Goal: Task Accomplishment & Management: Complete application form

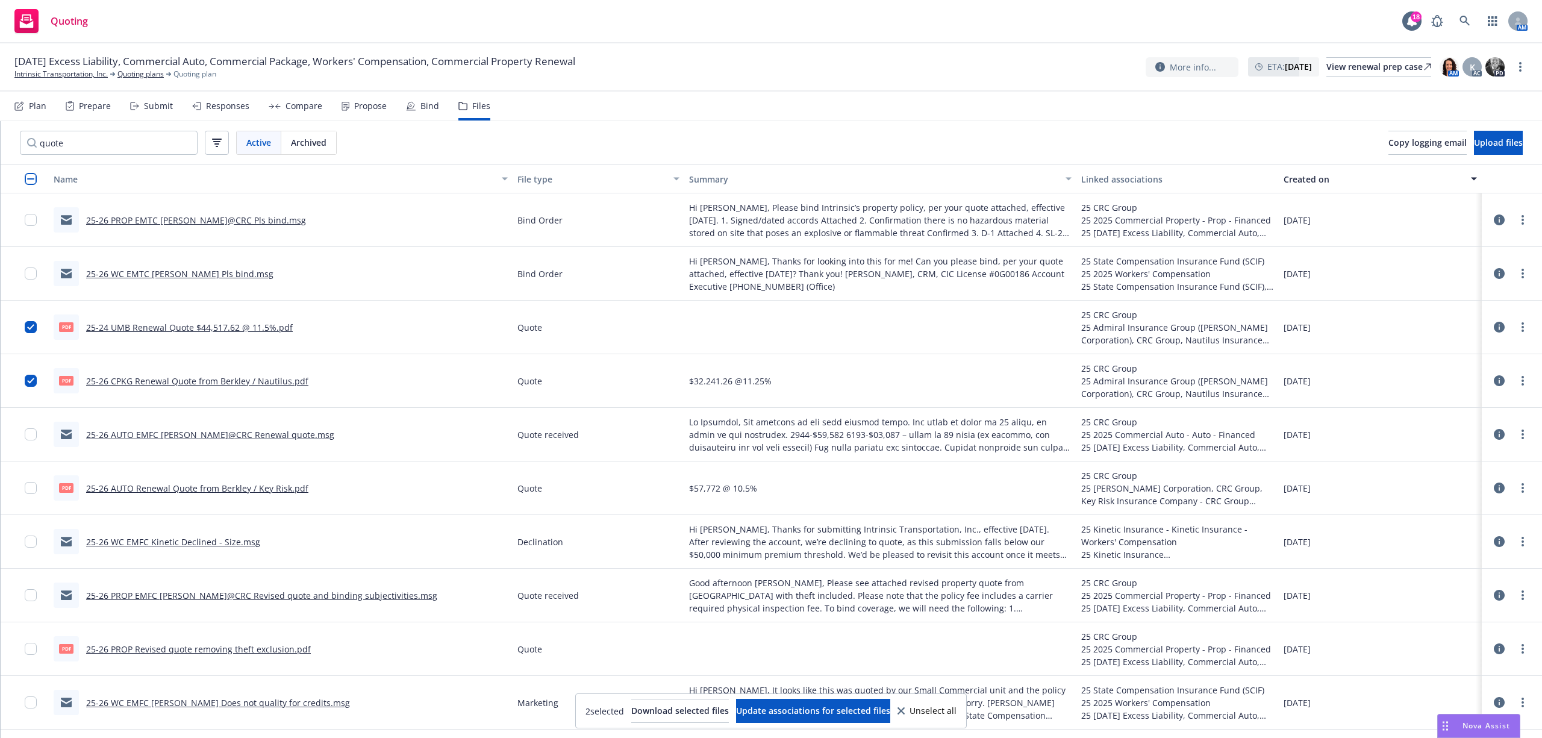
click at [413, 104] on div "Bind" at bounding box center [422, 106] width 33 height 29
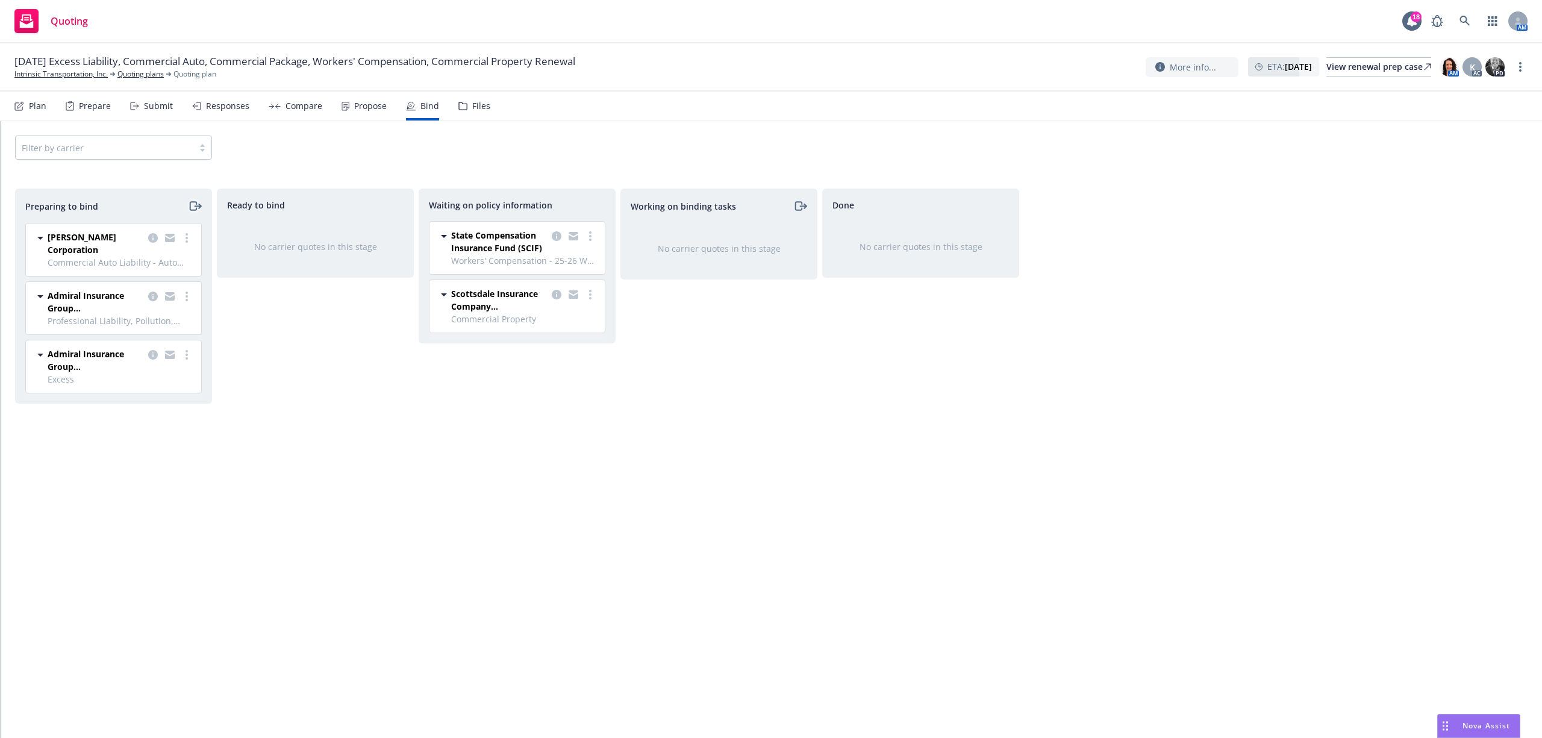
click at [194, 205] on icon "moveRight" at bounding box center [195, 206] width 14 height 14
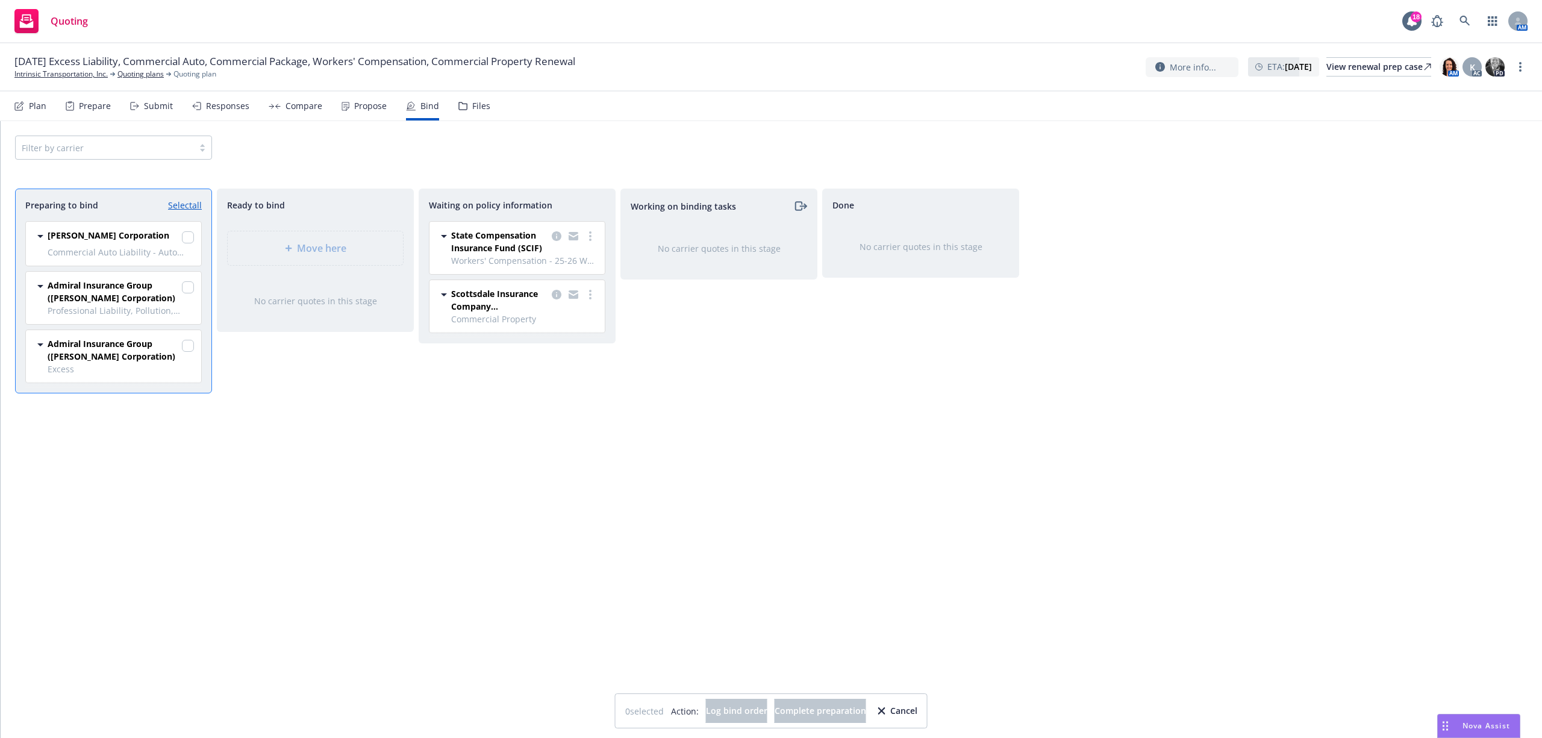
click at [184, 201] on link "Select all" at bounding box center [185, 205] width 34 height 13
checkbox input "true"
click at [738, 712] on span "Log bind order" at bounding box center [736, 710] width 61 height 11
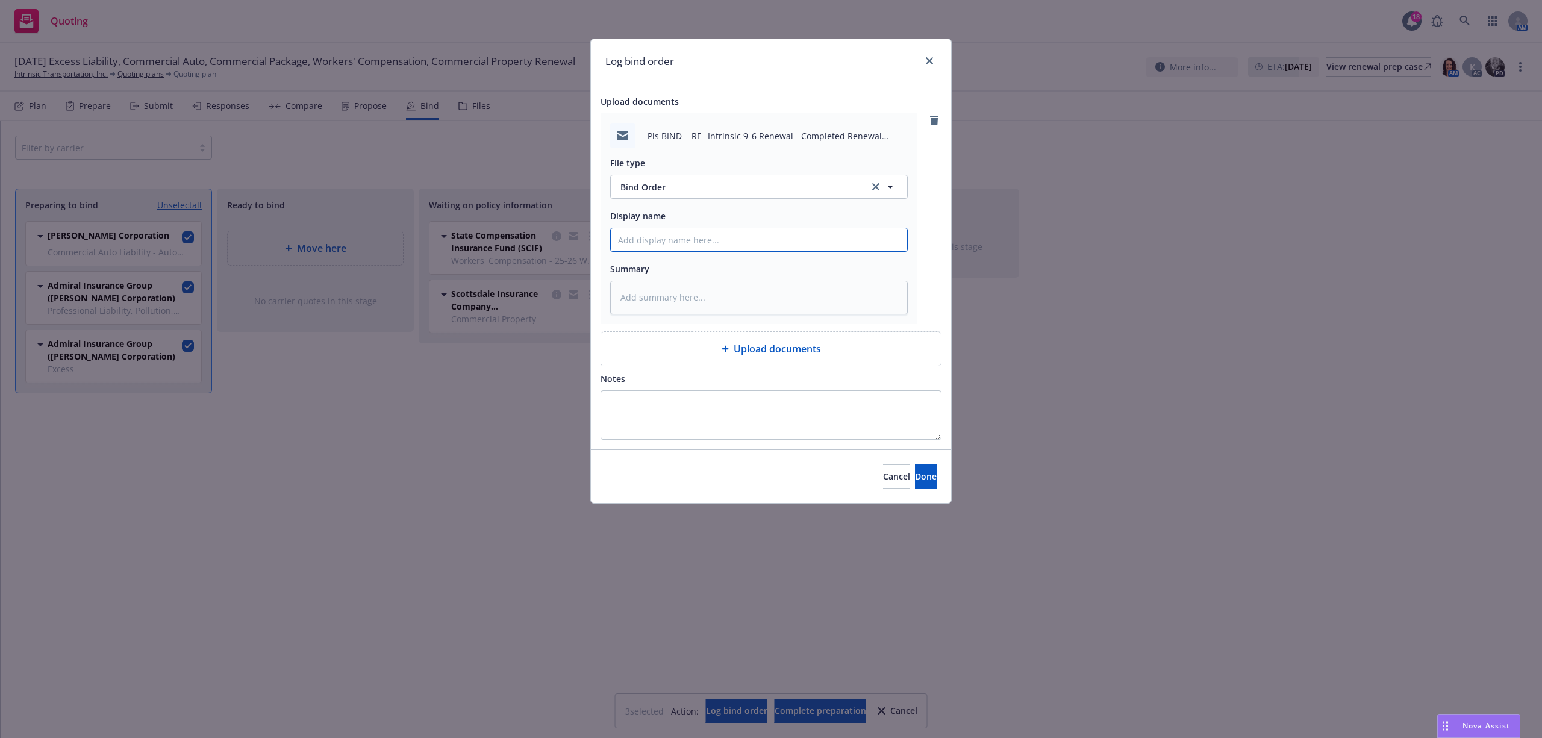
click at [648, 244] on input "Display name" at bounding box center [759, 239] width 296 height 23
type textarea "x"
type input "2"
type textarea "x"
type input "25"
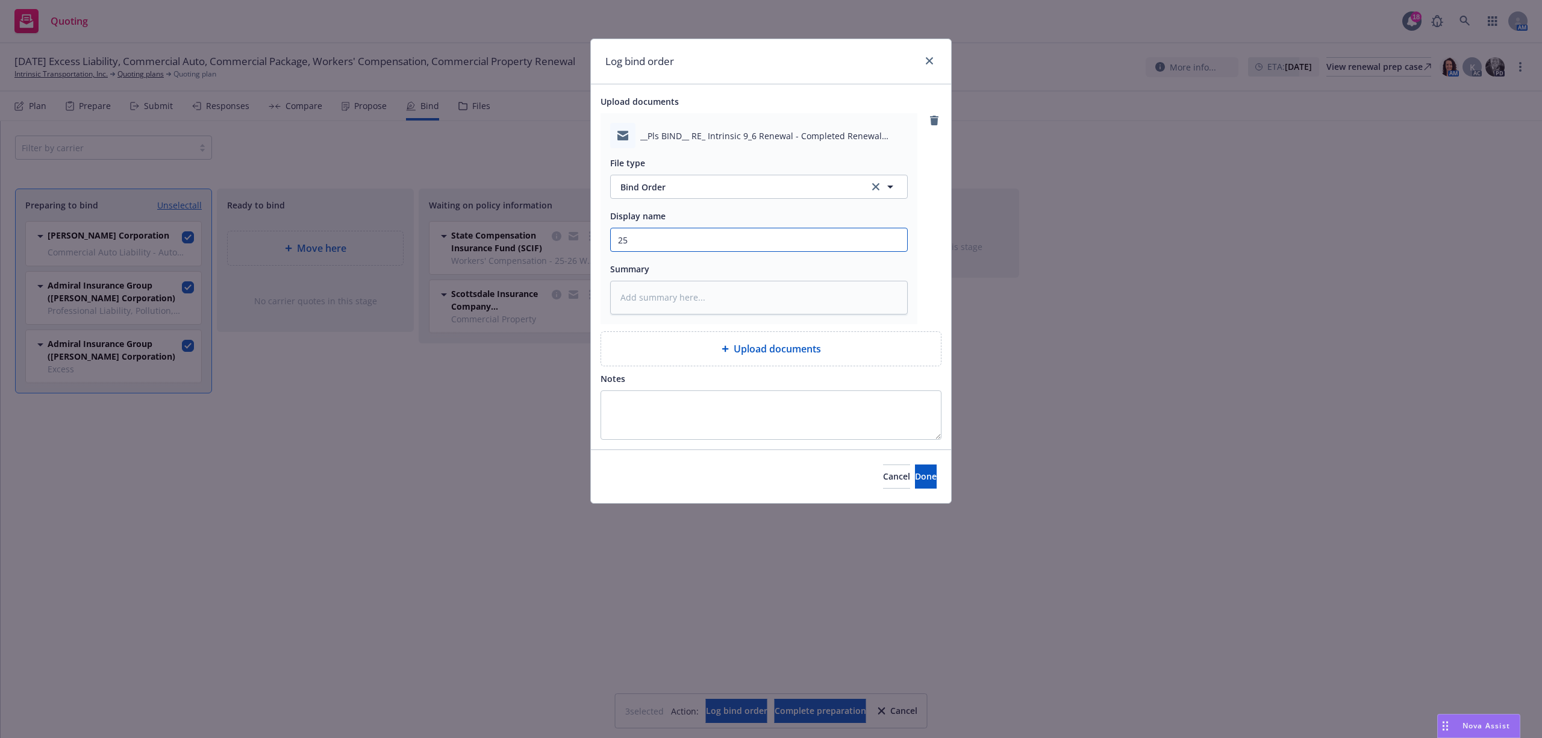
type textarea "x"
type input "25-"
type textarea "x"
type input "25-2"
type textarea "x"
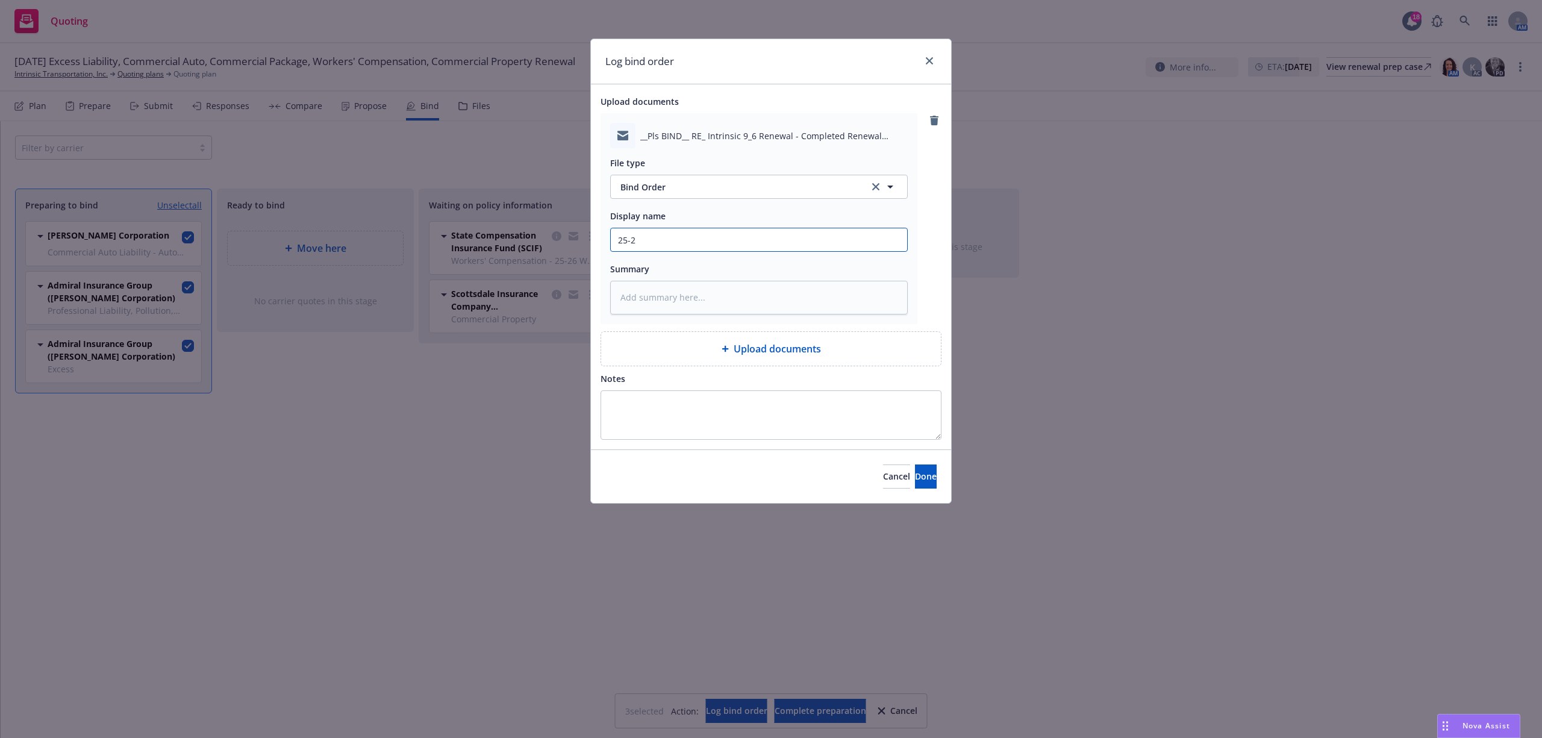
type input "25-26"
type textarea "x"
type input "25-26"
type textarea "x"
type input "25-26 C"
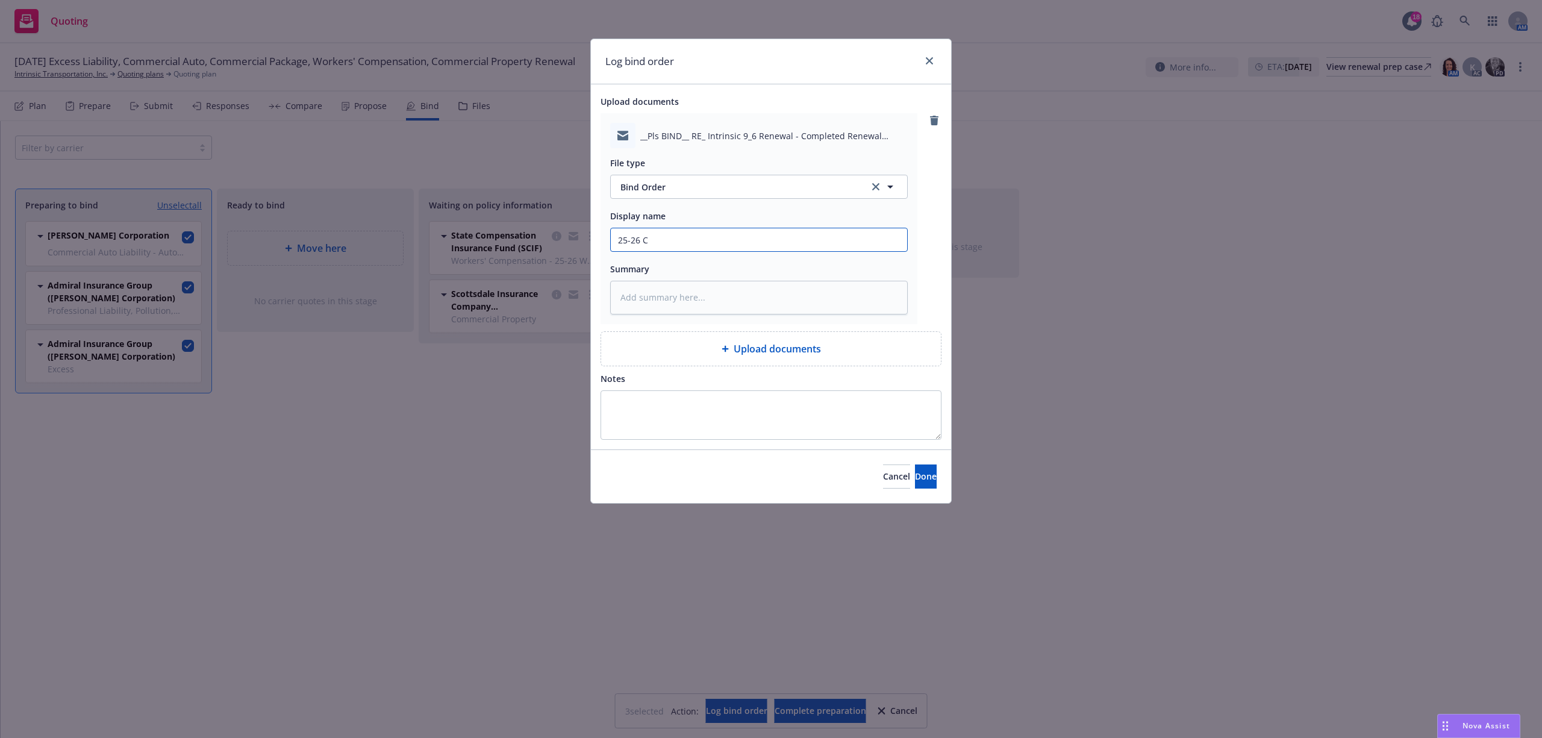
type textarea "x"
type input "25-26 CP"
type textarea "x"
type input "25-26 CPK"
type textarea "x"
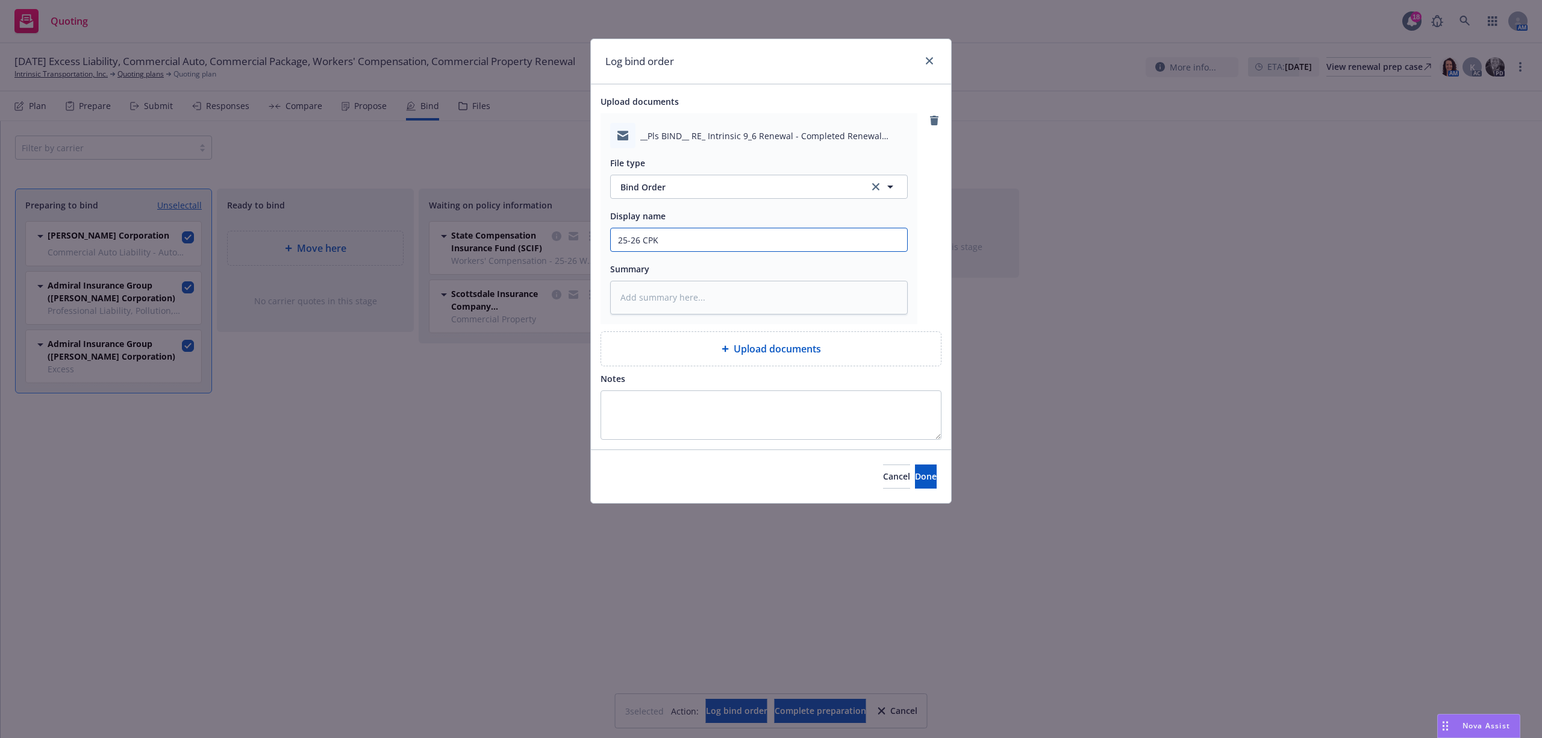
type input "25-26 CPKG"
type textarea "x"
type input "25-26 CPKG"
type textarea "x"
type input "25-26 CPKG A"
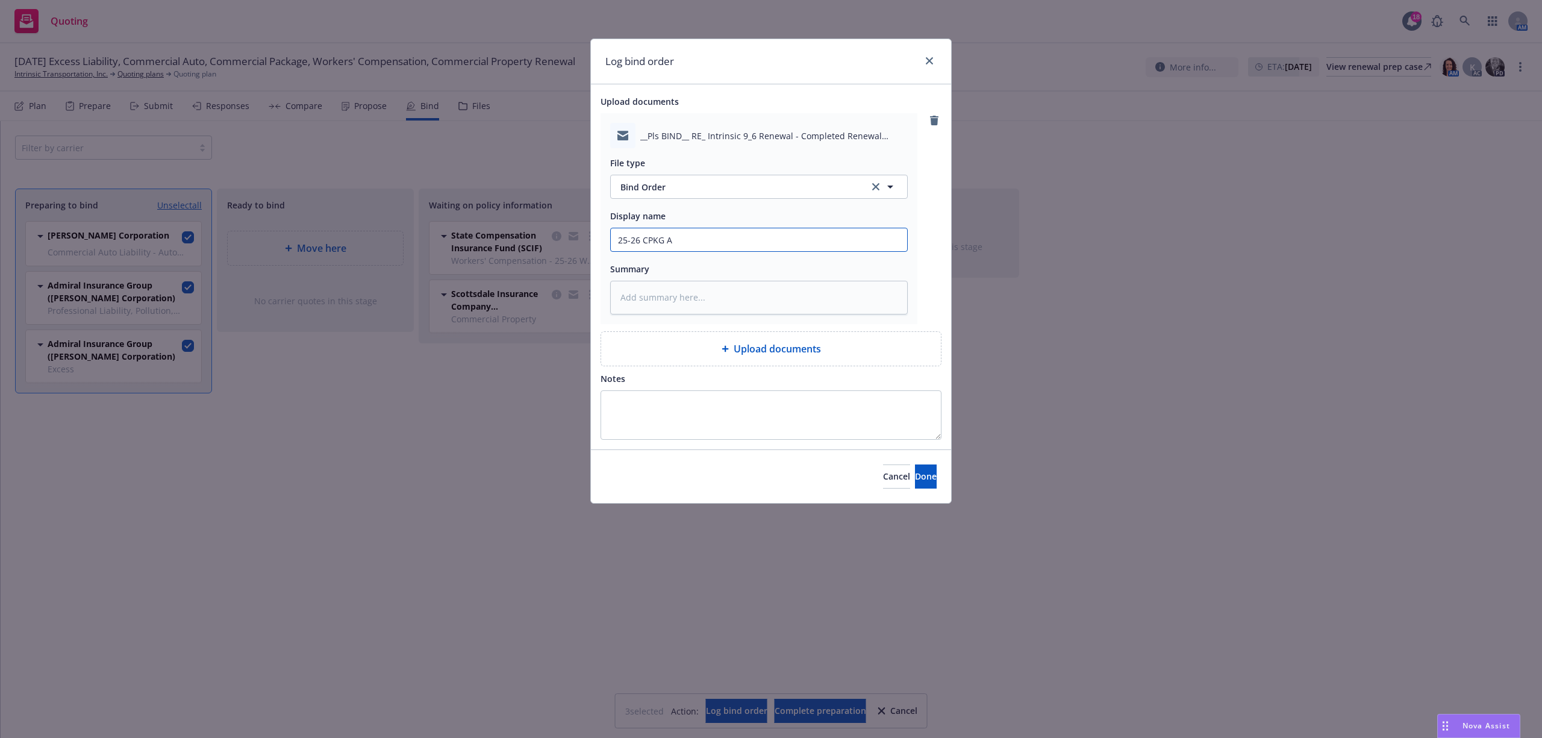
type textarea "x"
type input "25-26 CPKG AU"
type textarea "x"
type input "25-26 CPKG AUT"
type textarea "x"
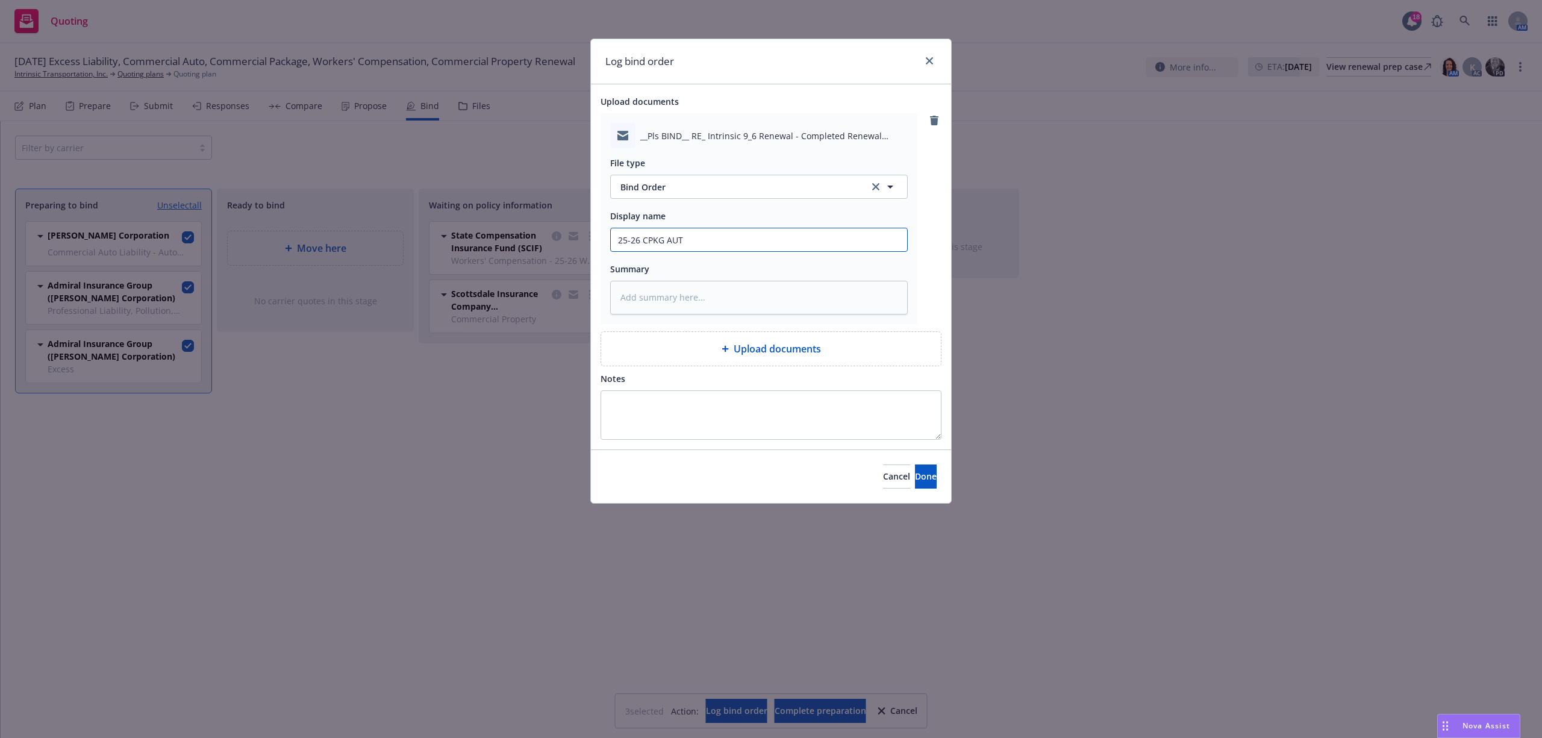
type input "25-26 CPKG AUTO"
type textarea "x"
type input "25-26 CPKG AUT"
type textarea "x"
type input "25-26 CPKG AUTO"
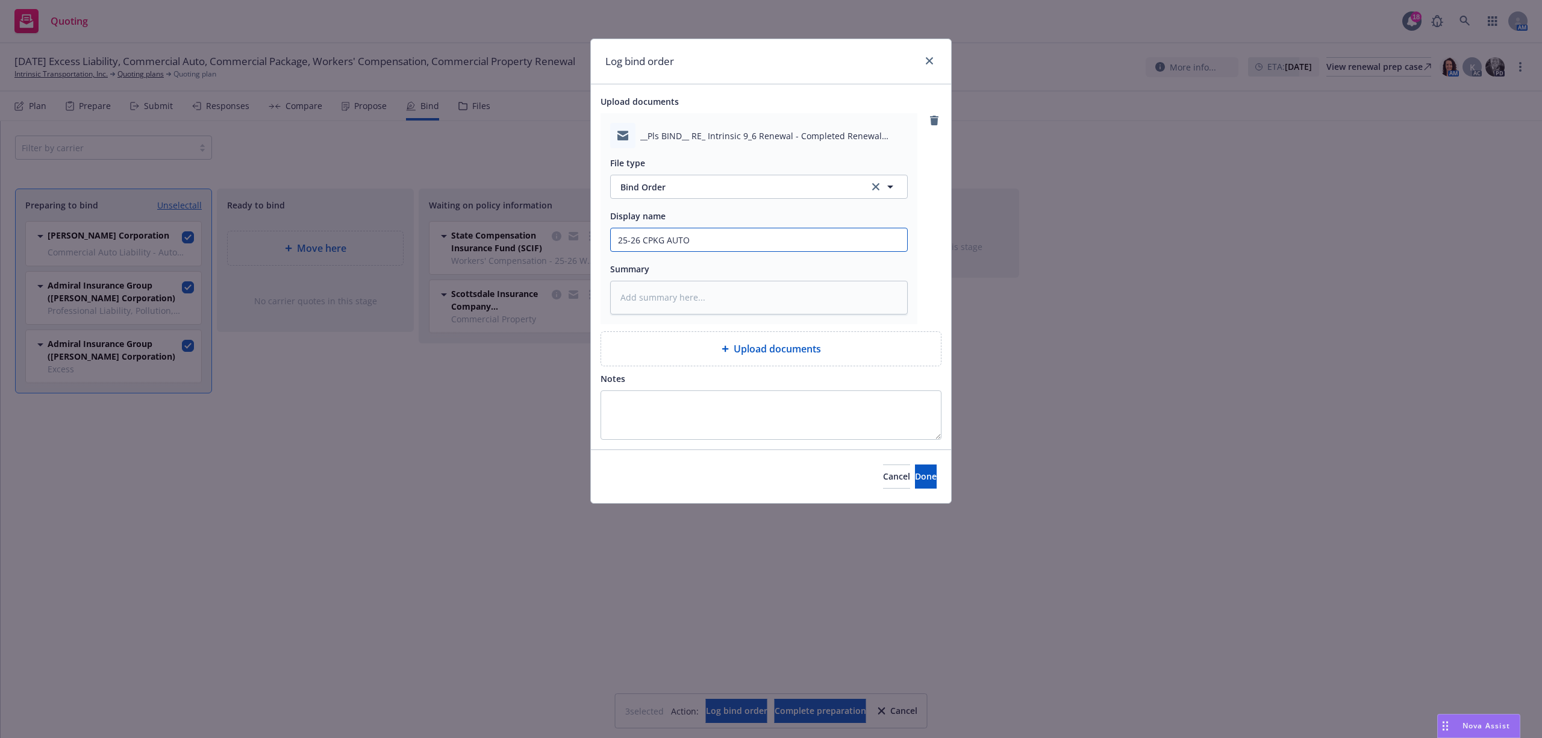
type textarea "x"
type input "25-26 CPKG AUTO"
type textarea "x"
type input "25-26 CPKG AUTO U"
type textarea "x"
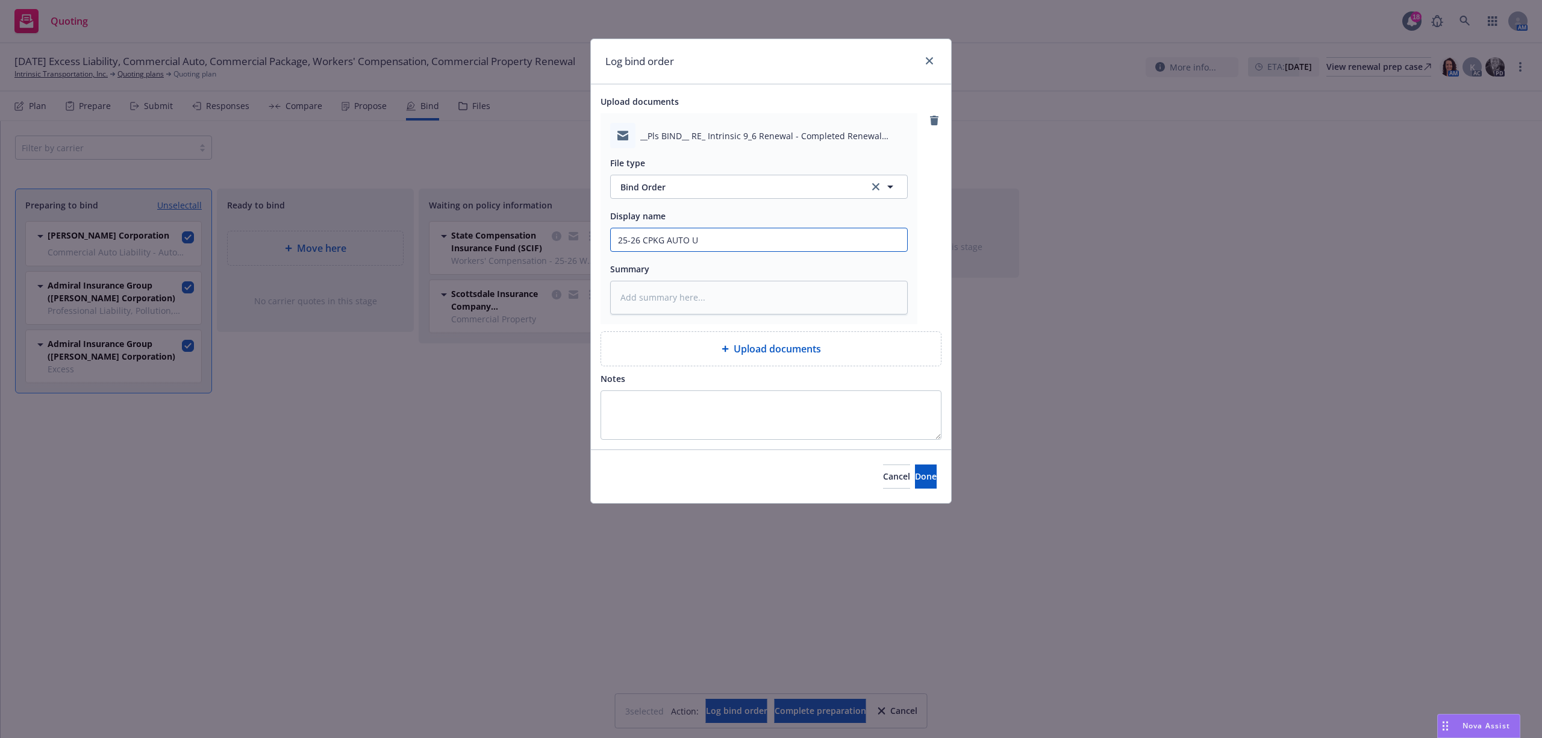
type input "25-26 CPKG AUTO UM"
type textarea "x"
type input "25-26 CPKG AUTO UMB"
type textarea "x"
type input "25-26 CPKG AUTO UMB"
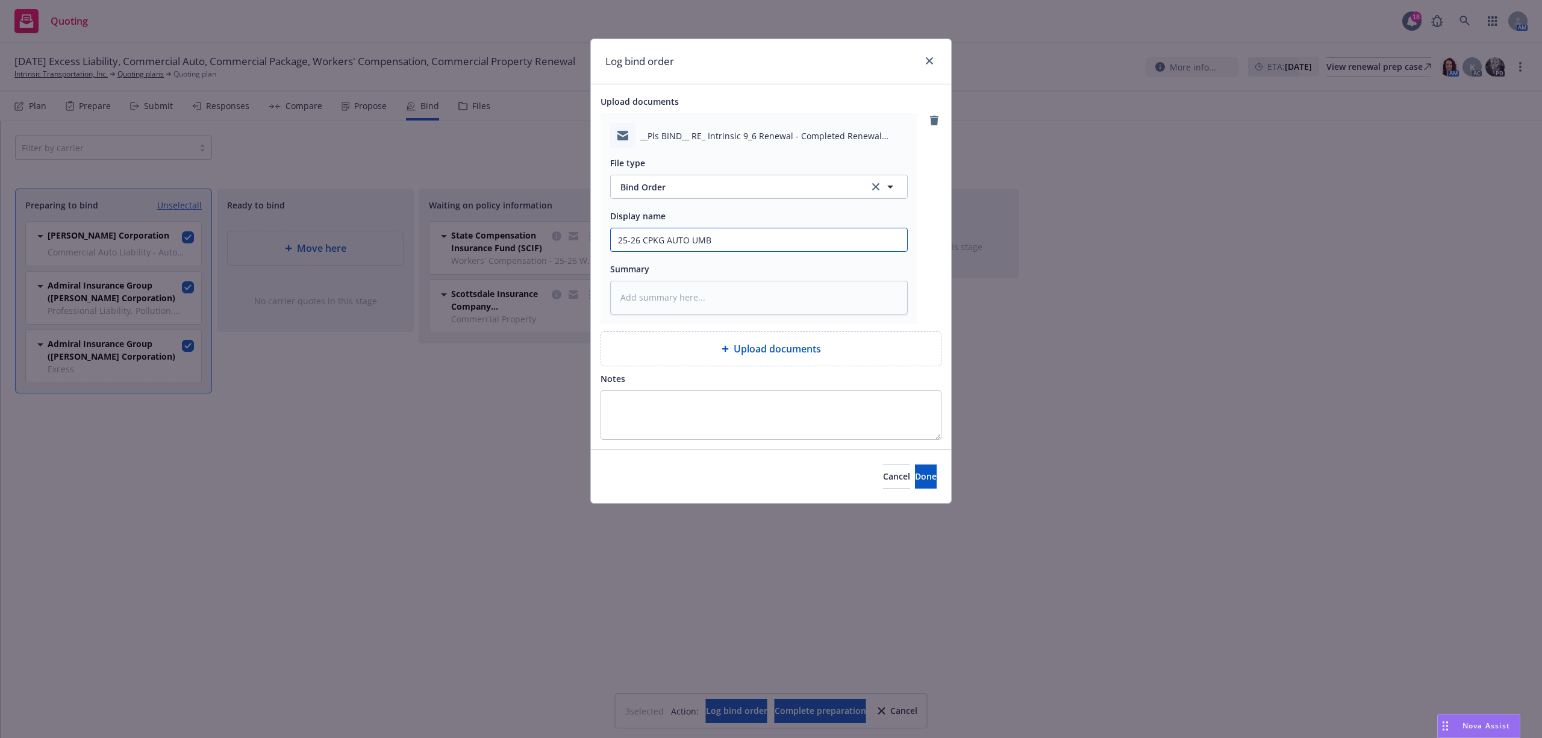
type textarea "x"
type input "25-26 CPKG AUTO UMB E"
type textarea "x"
type input "25-26 CPKG AUTO UMB EM"
type textarea "x"
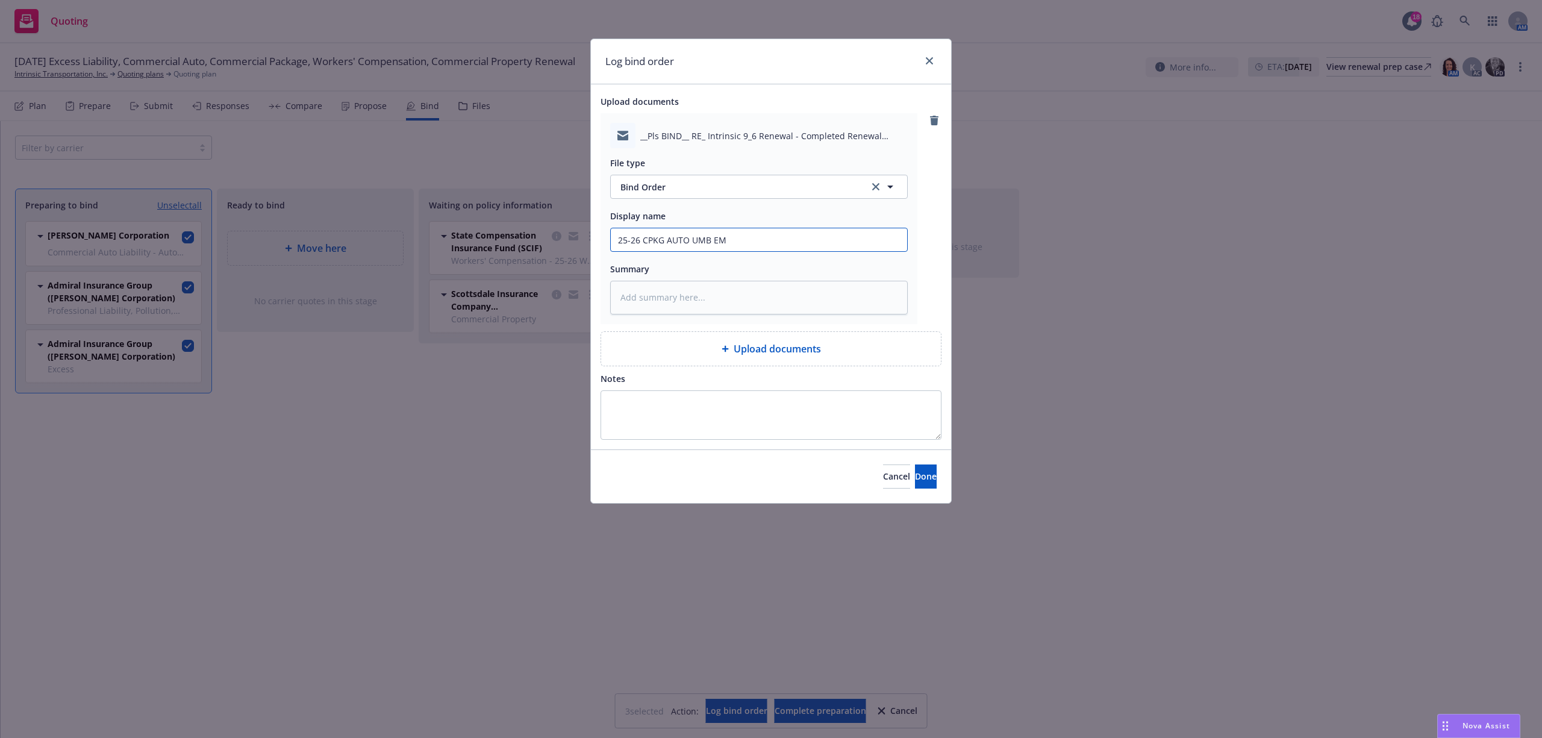
type input "25-26 CPKG AUTO UMB EMF"
type textarea "x"
type input "25-26 CPKG AUTO UMB EMFC"
type textarea "x"
type input "25-26 CPKG AUTO UMB EMF"
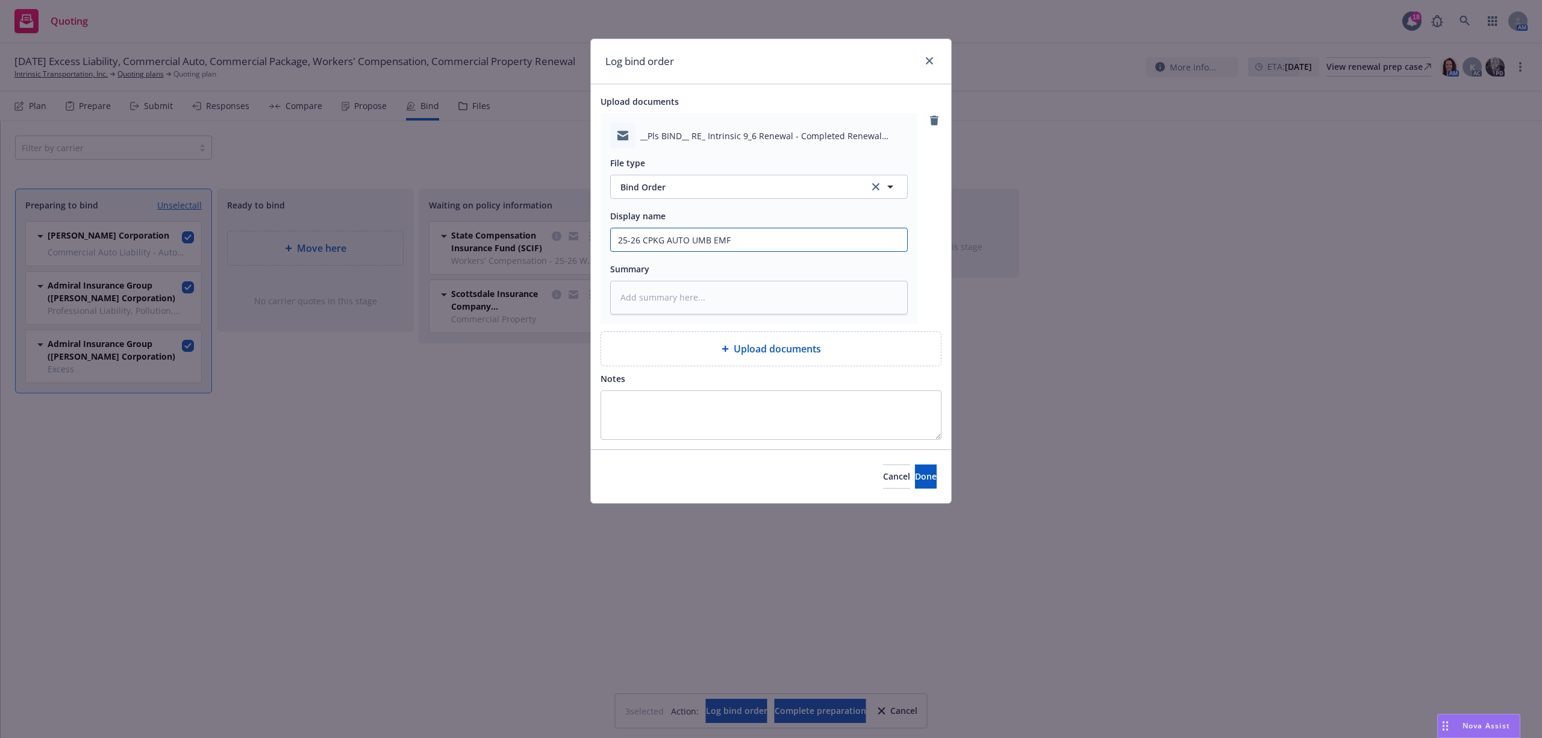
type textarea "x"
type input "25-26 CPKG AUTO UMB EM"
type textarea "x"
type input "25-26 CPKG AUTO UMB EMT"
type textarea "x"
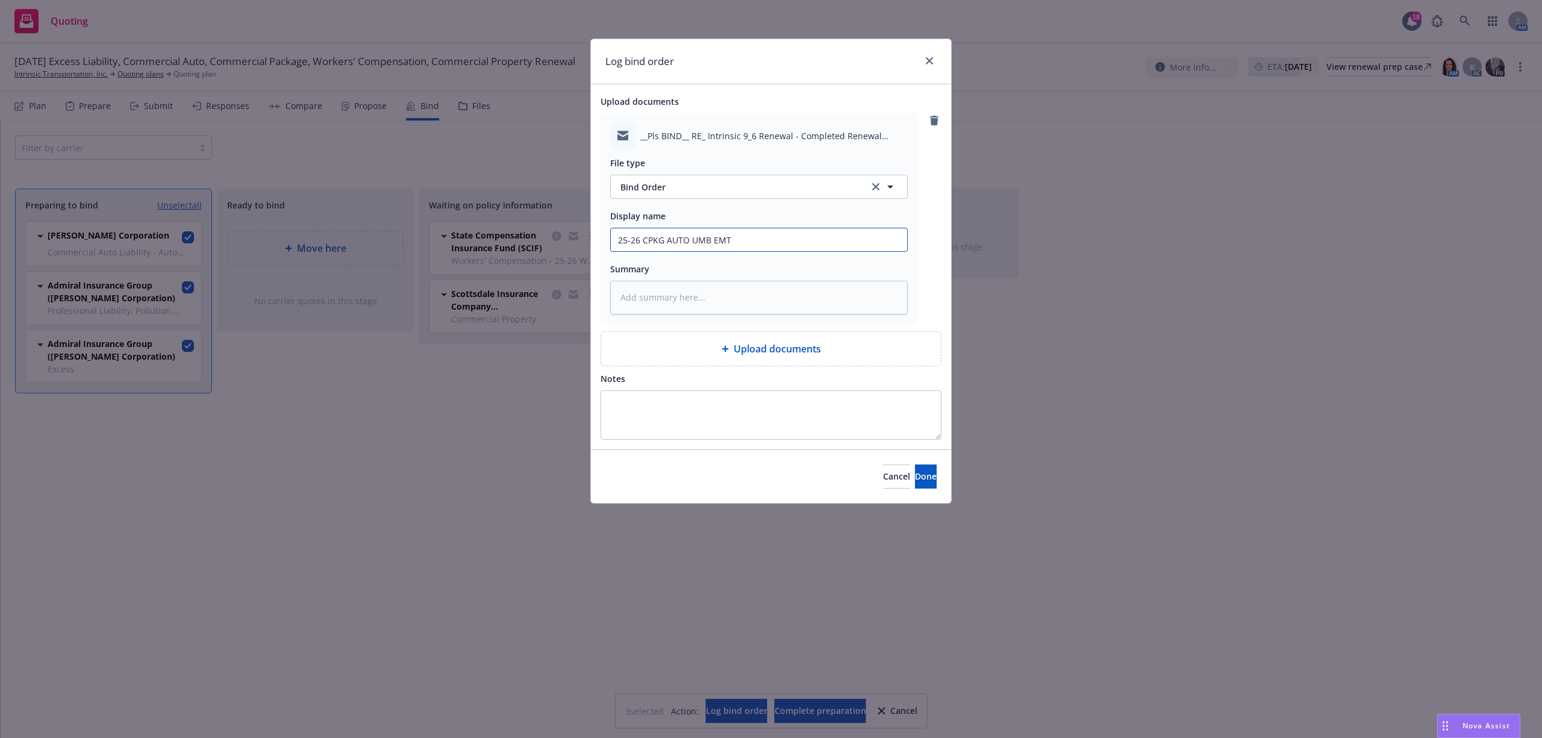
type input "25-26 CPKG AUTO UMB EMTC"
type textarea "x"
type input "25-26 CPKG AUTO UMB EMTC"
type textarea "x"
type input "25-26 CPKG AUTO UMB EMTC J"
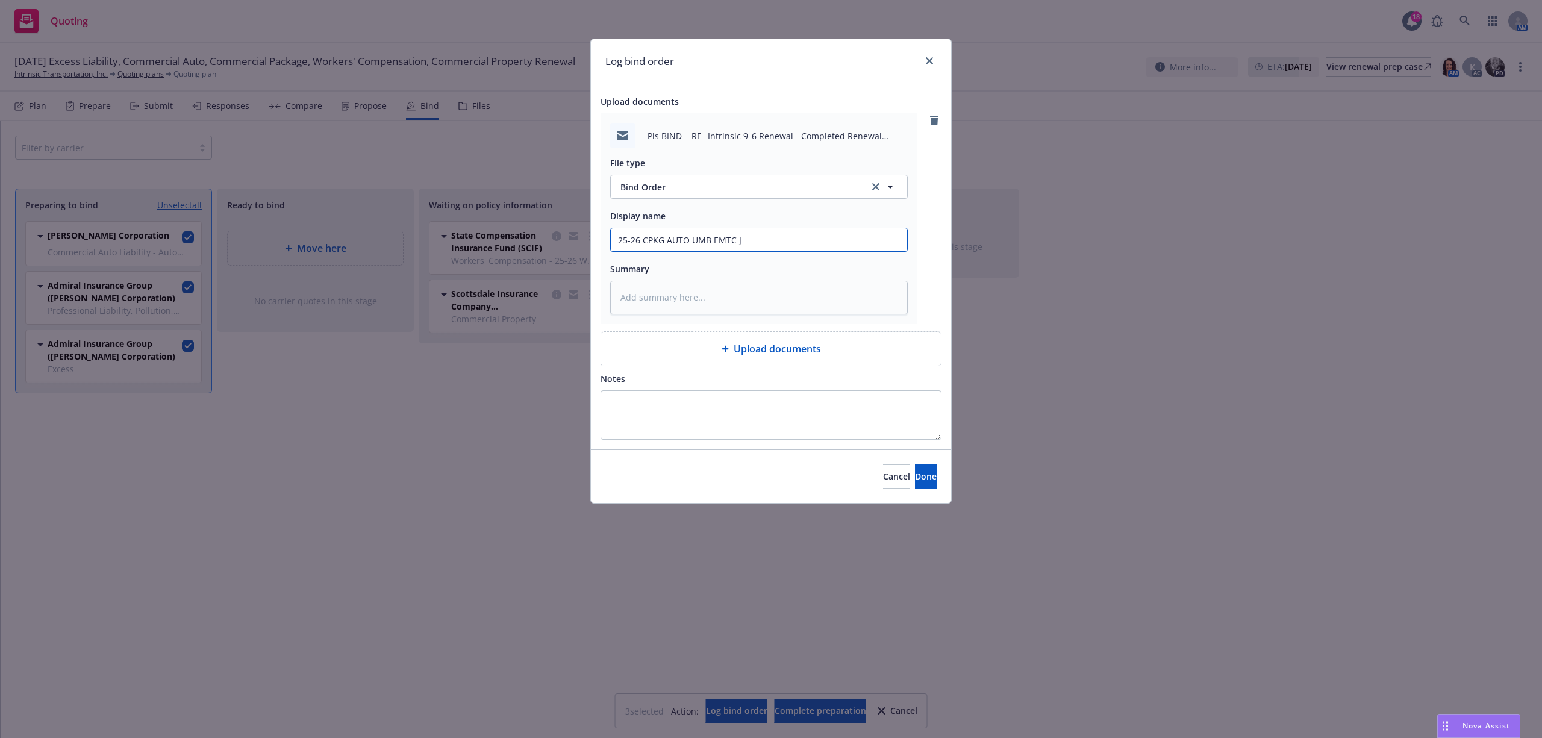
type textarea "x"
type input "25-26 CPKG AUTO UMB EMTC Ju"
type textarea "x"
type input "25-26 CPKG AUTO UMB EMTC [DATE]"
type textarea "x"
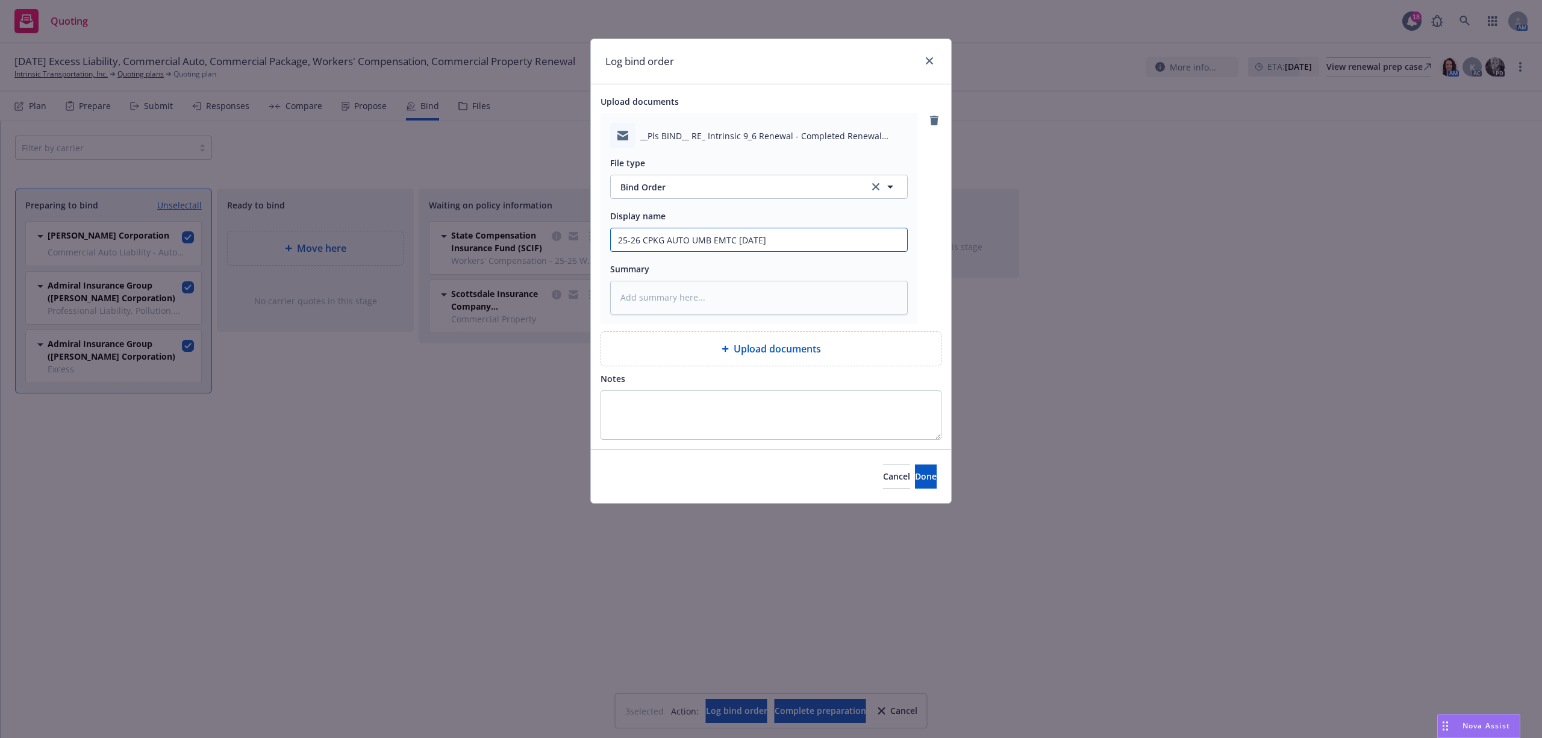
type input "25-26 CPKG AUTO UMB EMTC Juli"
type textarea "x"
type input "25-26 CPKG AUTO UMB EMTC [PERSON_NAME]"
type textarea "x"
type input "25-26 CPKG AUTO UMB EMTC [PERSON_NAME]@"
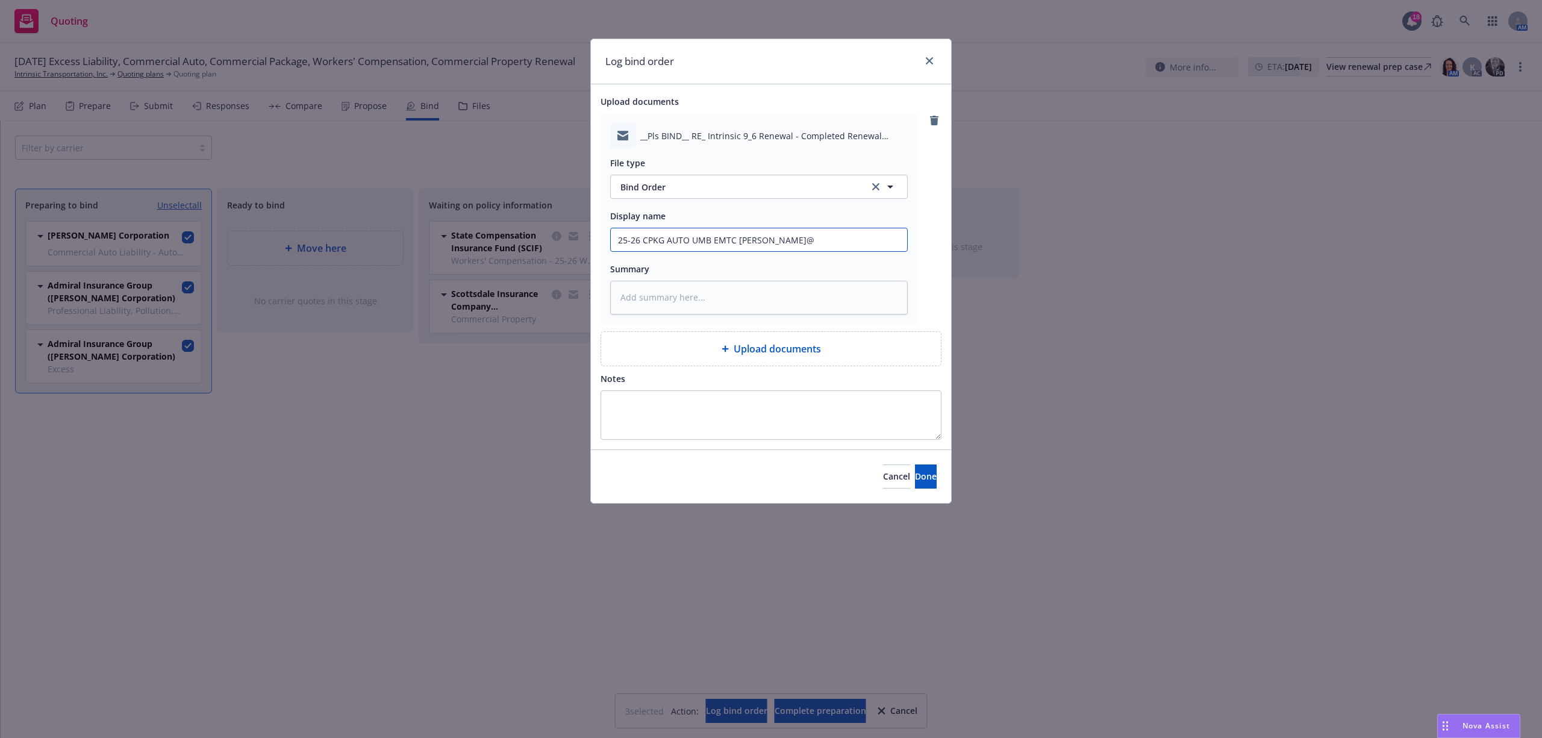
type textarea "x"
type input "25-26 CPKG AUTO UMB EMTC [PERSON_NAME]"
type textarea "x"
type input "25-26 CPKG AUTO UMB EMTC [PERSON_NAME]"
type textarea "x"
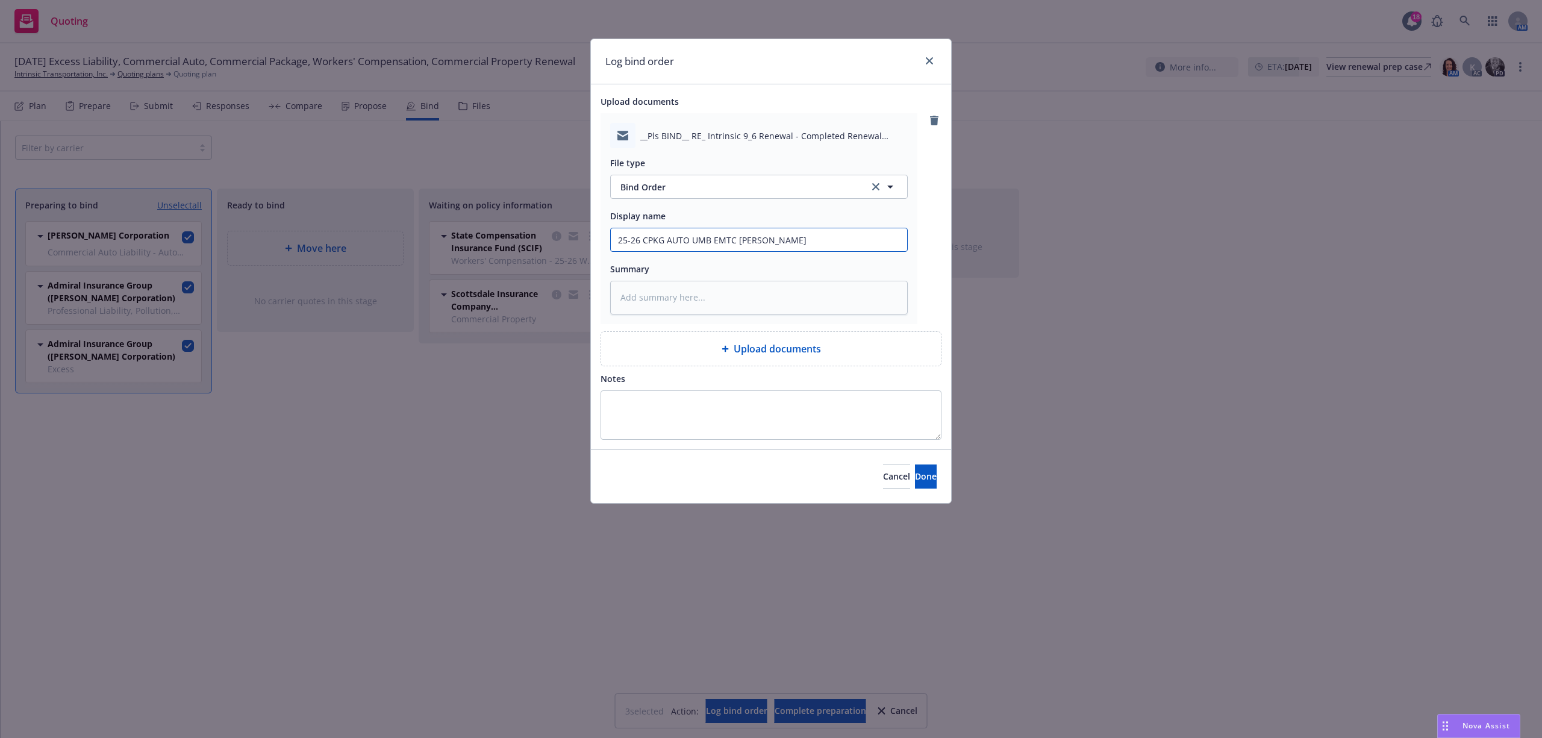
type input "25-26 CPKG AUTO UMB EMTC [PERSON_NAME]@CRC"
type textarea "x"
type input "25-26 CPKG AUTO UMB EMTC [PERSON_NAME]@CRC"
type textarea "x"
type input "25-26 CPKG AUTO UMB EMTC [PERSON_NAME]@CRC P"
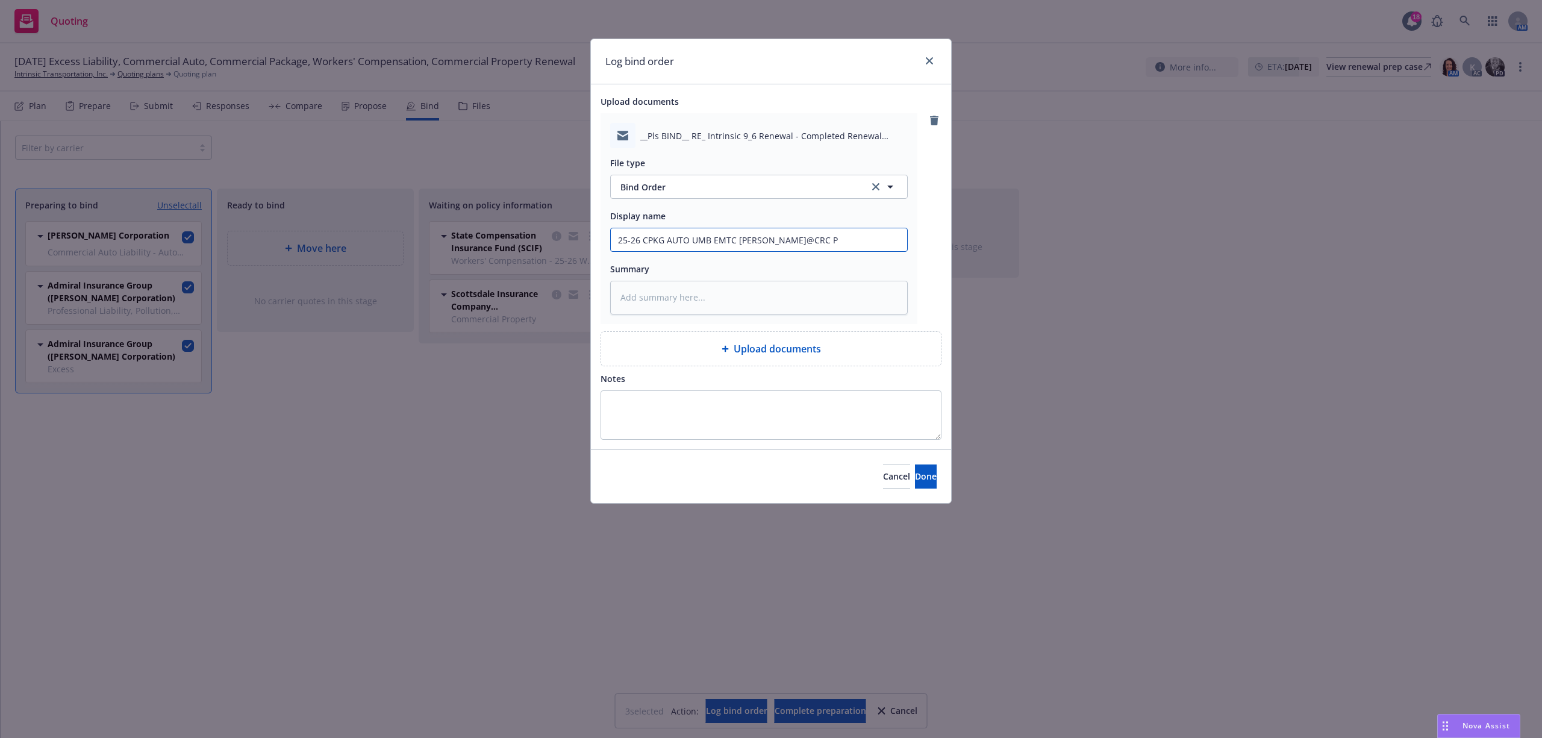
type textarea "x"
type input "25-26 CPKG AUTO UMB EMTC [PERSON_NAME]@CRC Pl"
type textarea "x"
type input "25-26 CPKG AUTO UMB EMTC [PERSON_NAME]@CRC Pls"
type textarea "x"
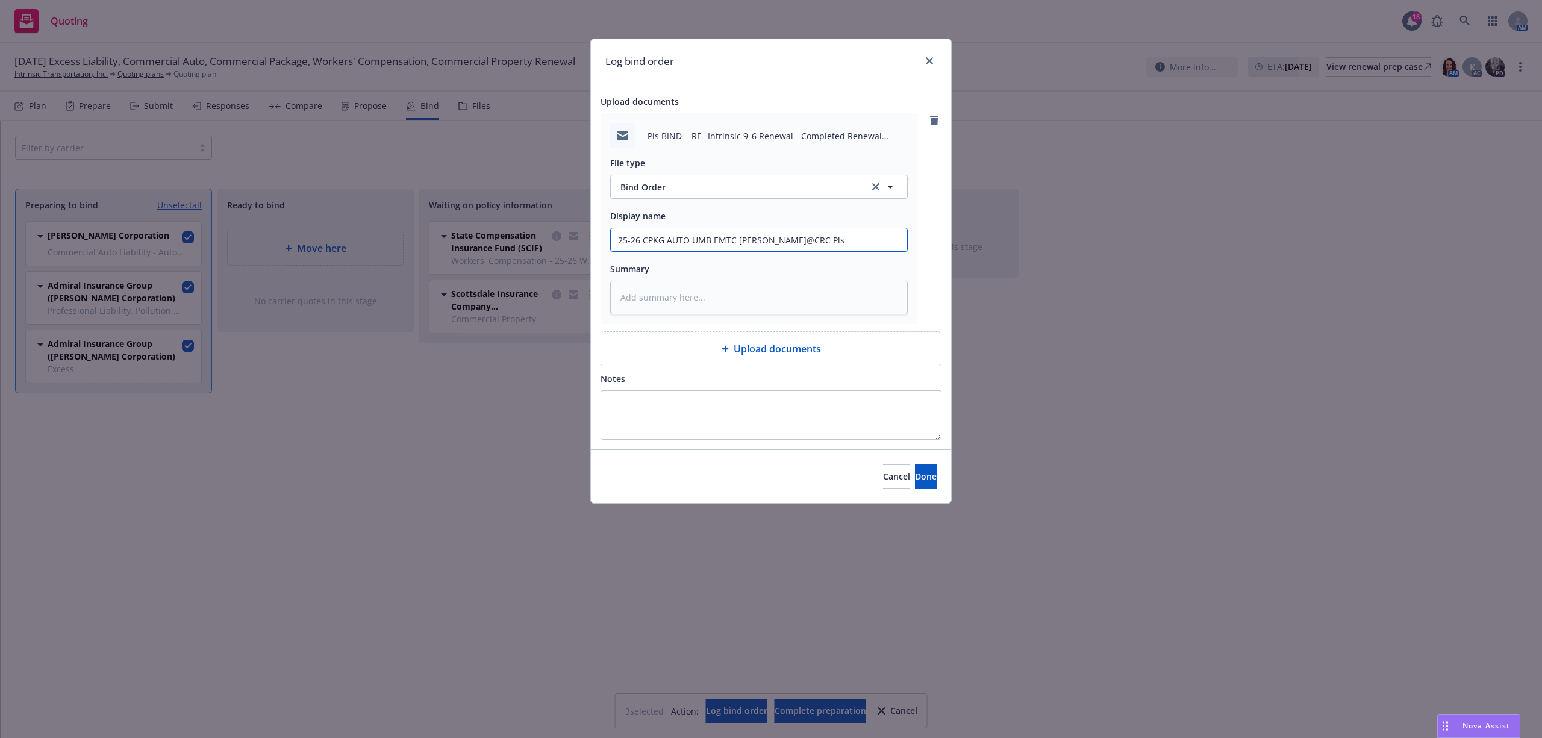
type input "25-26 CPKG AUTO UMB EMTC [PERSON_NAME]@CRC Pls"
type textarea "x"
type input "25-26 CPKG AUTO UMB EMTC [PERSON_NAME]@CRC Pls b"
type textarea "x"
type input "25-26 CPKG AUTO UMB EMTC [PERSON_NAME]@CRC Pls bi"
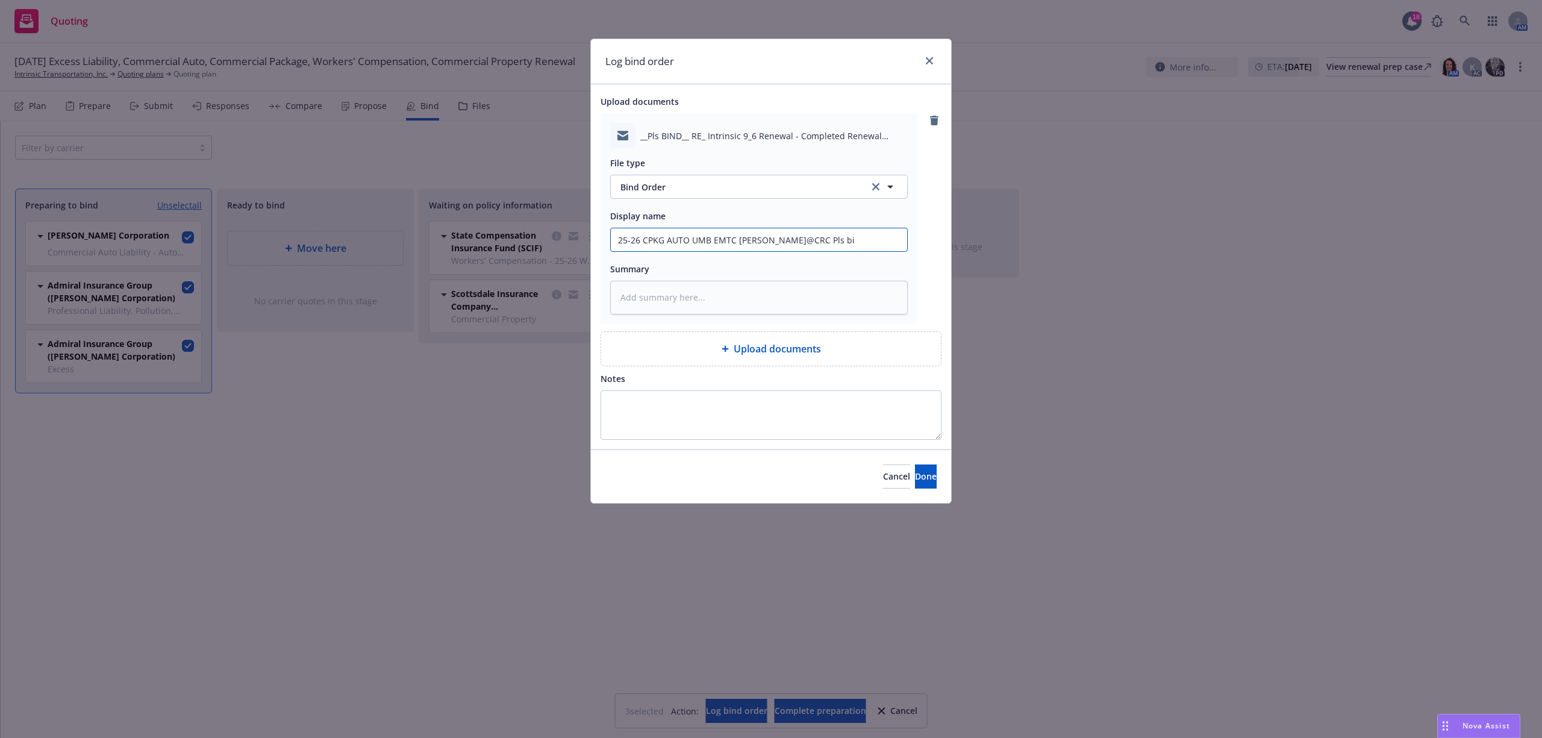
type textarea "x"
type input "25-26 CPKG AUTO UMB EMTC [PERSON_NAME]@CRC Pls bin"
type textarea "x"
type input "25-26 CPKG AUTO UMB EMTC [PERSON_NAME]@CRC Pls bind"
click at [747, 296] on textarea at bounding box center [759, 298] width 298 height 34
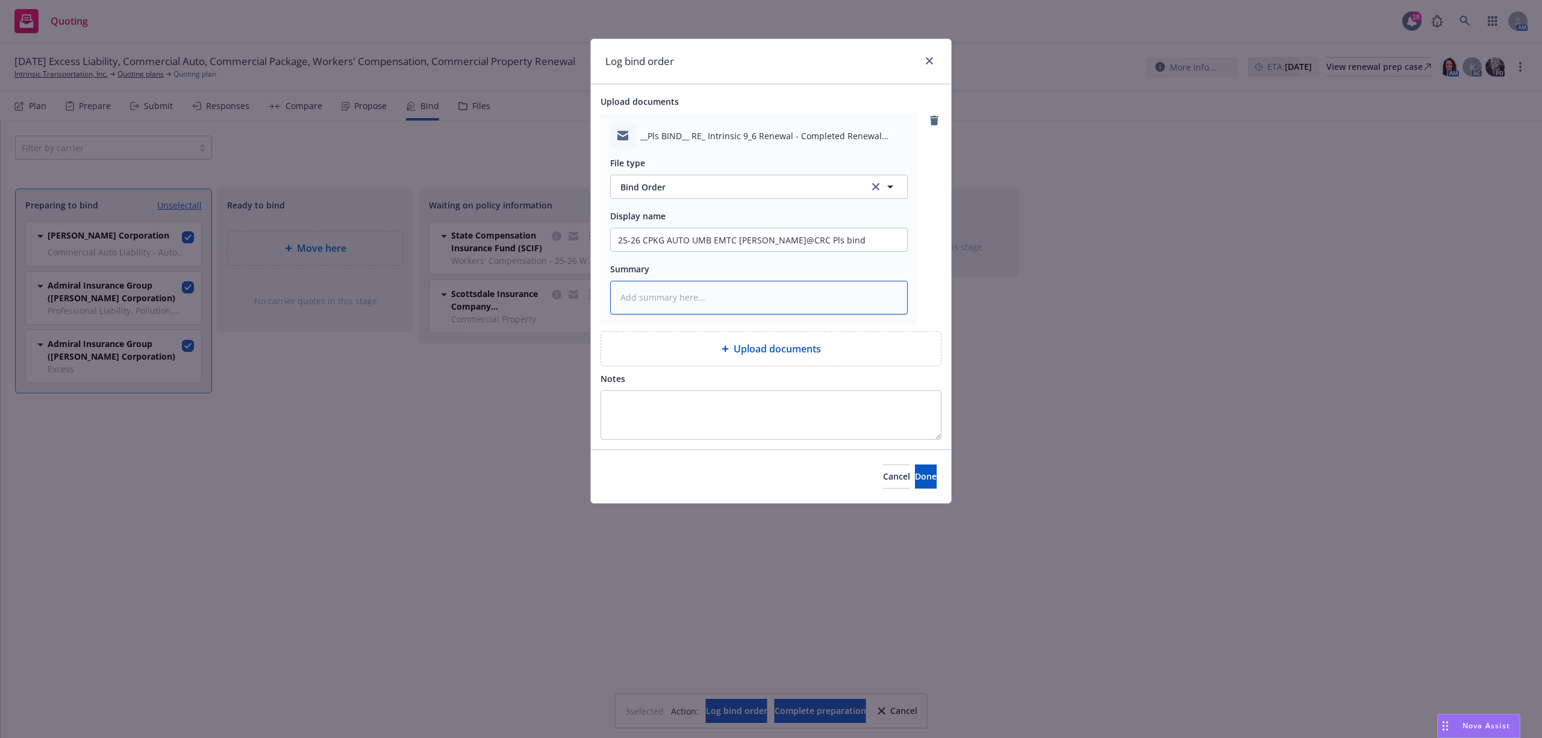
paste textarea "Hi [PERSON_NAME], Please bind Intrinsic’s renewal quotes, per attached, effecti…"
type textarea "x"
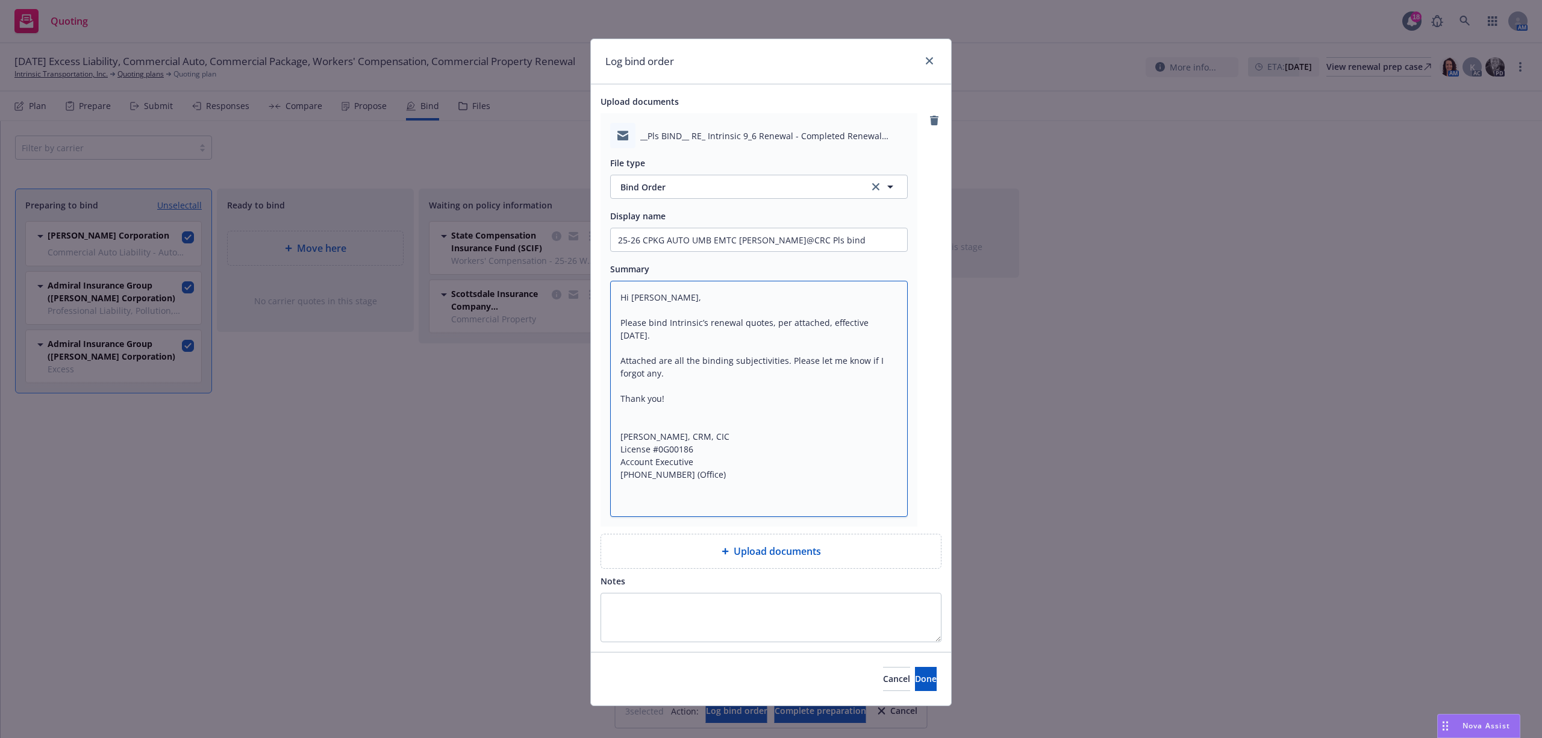
scroll to position [2, 0]
type textarea "Hi [PERSON_NAME], Please bind Intrinsic’s renewal quotes, per attached, effecti…"
click at [915, 682] on span "Done" at bounding box center [926, 678] width 22 height 11
type textarea "x"
